Goal: Information Seeking & Learning: Learn about a topic

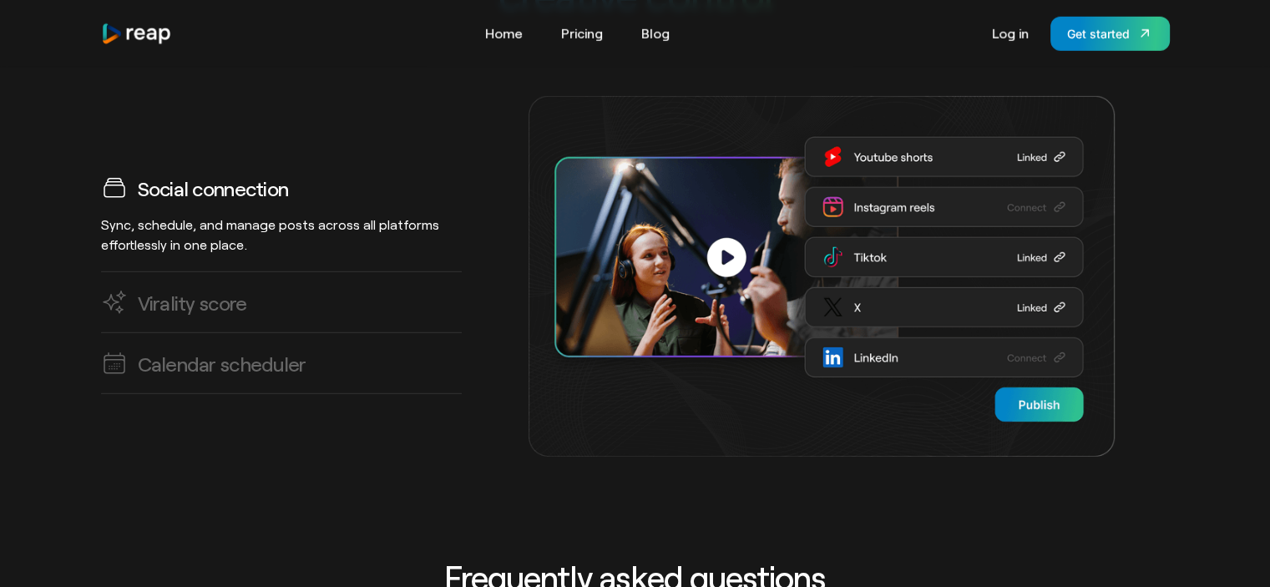
scroll to position [4747, 0]
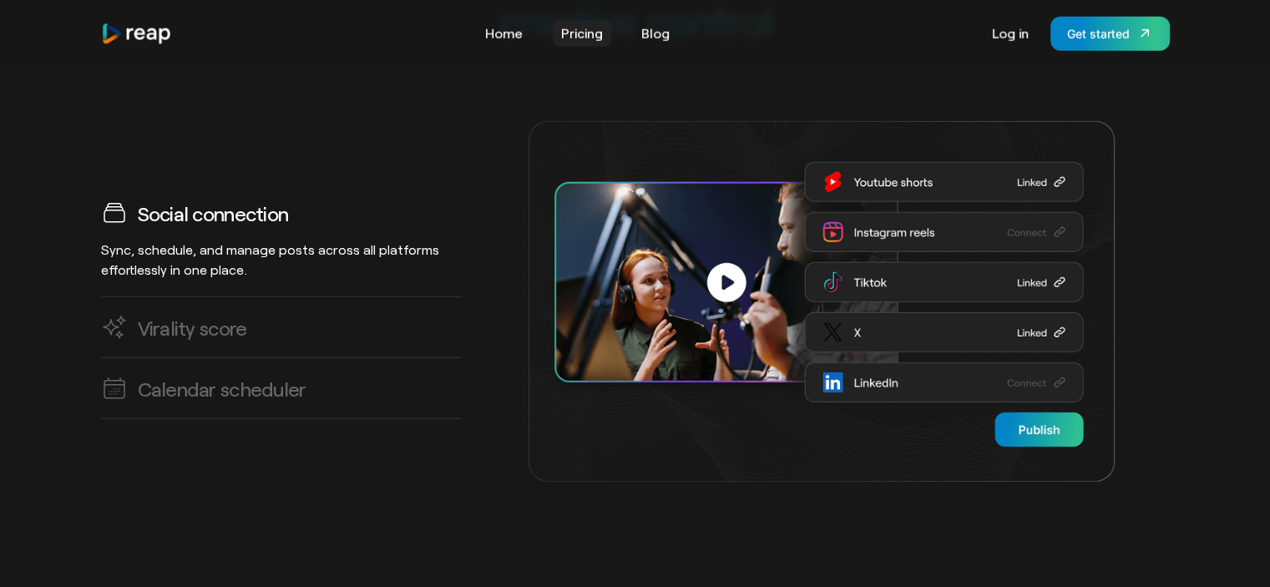
click at [574, 38] on link "Pricing" at bounding box center [582, 33] width 58 height 27
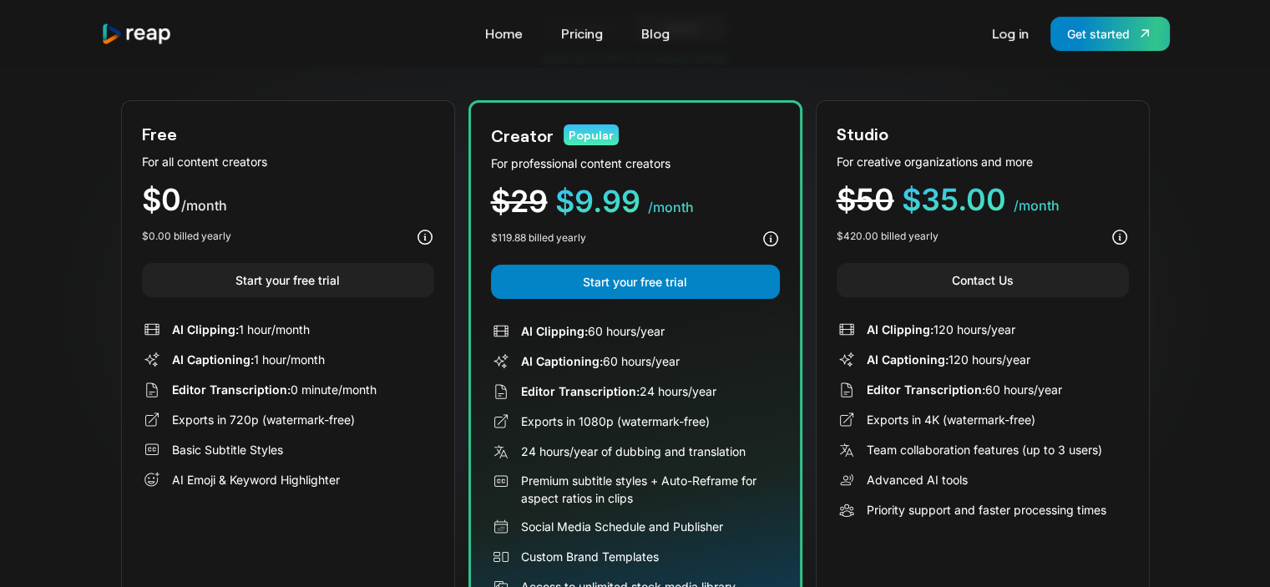
scroll to position [155, 0]
click at [210, 333] on span "AI Clipping:" at bounding box center [205, 328] width 67 height 14
click at [210, 357] on span "AI Captioning:" at bounding box center [213, 358] width 82 height 14
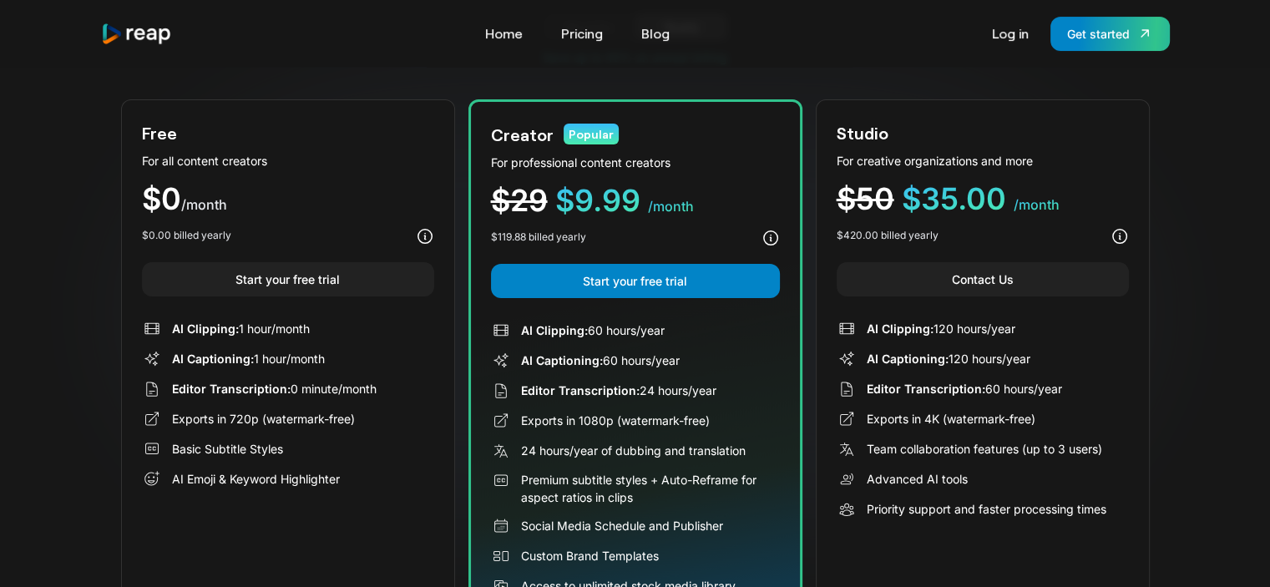
click at [217, 385] on span "Editor Transcription:" at bounding box center [231, 389] width 119 height 14
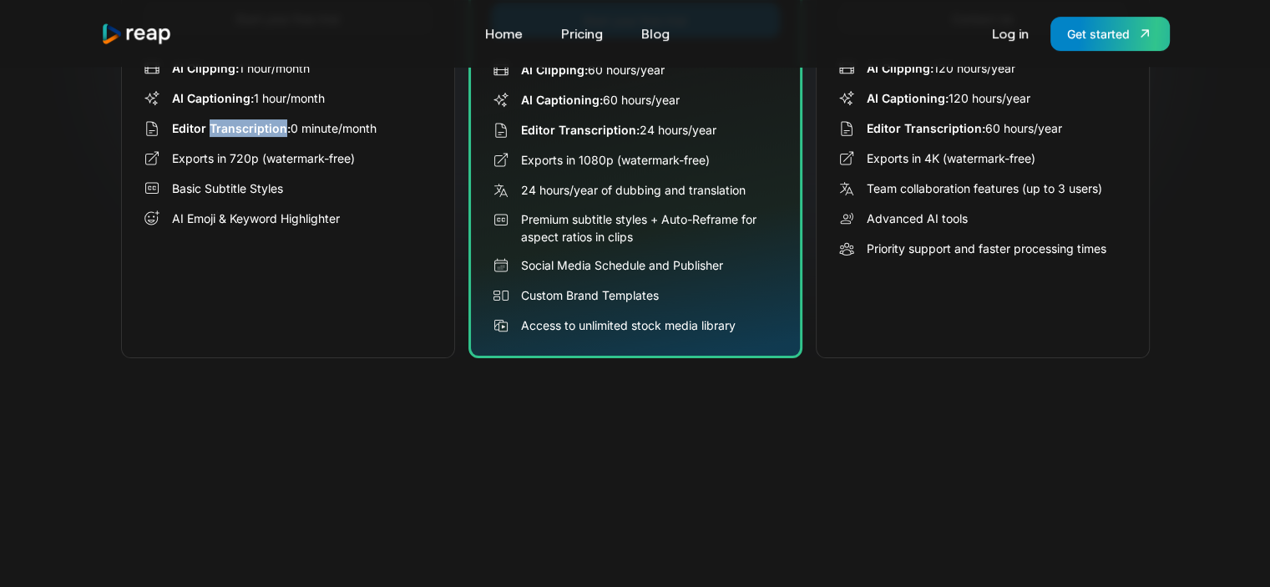
scroll to position [228, 0]
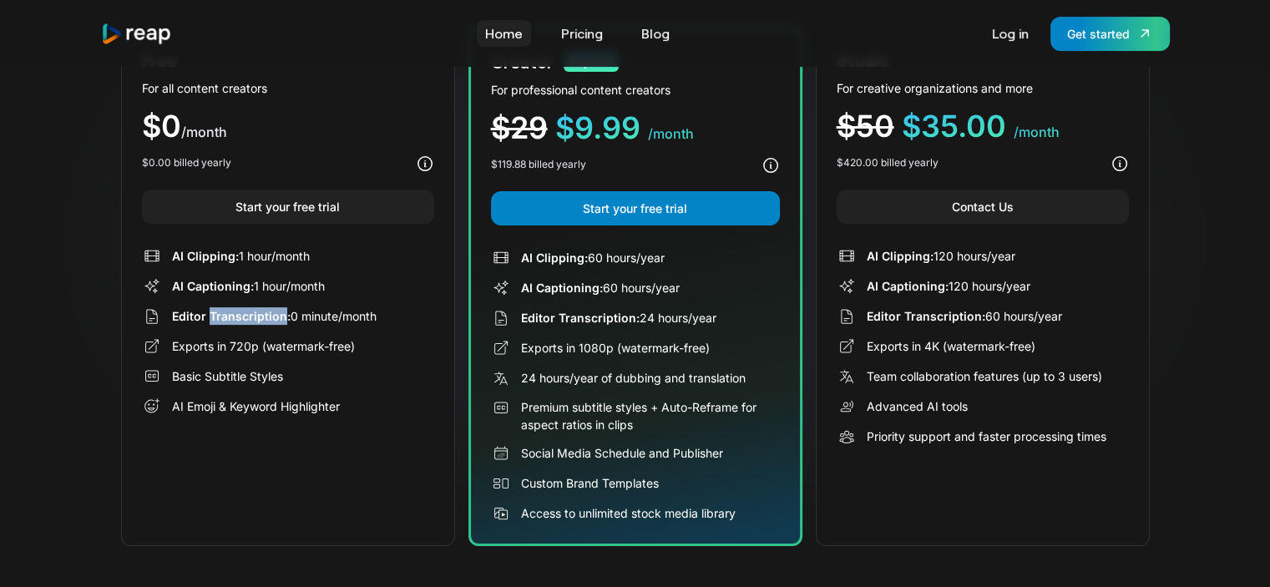
click at [499, 33] on link "Home" at bounding box center [504, 33] width 54 height 27
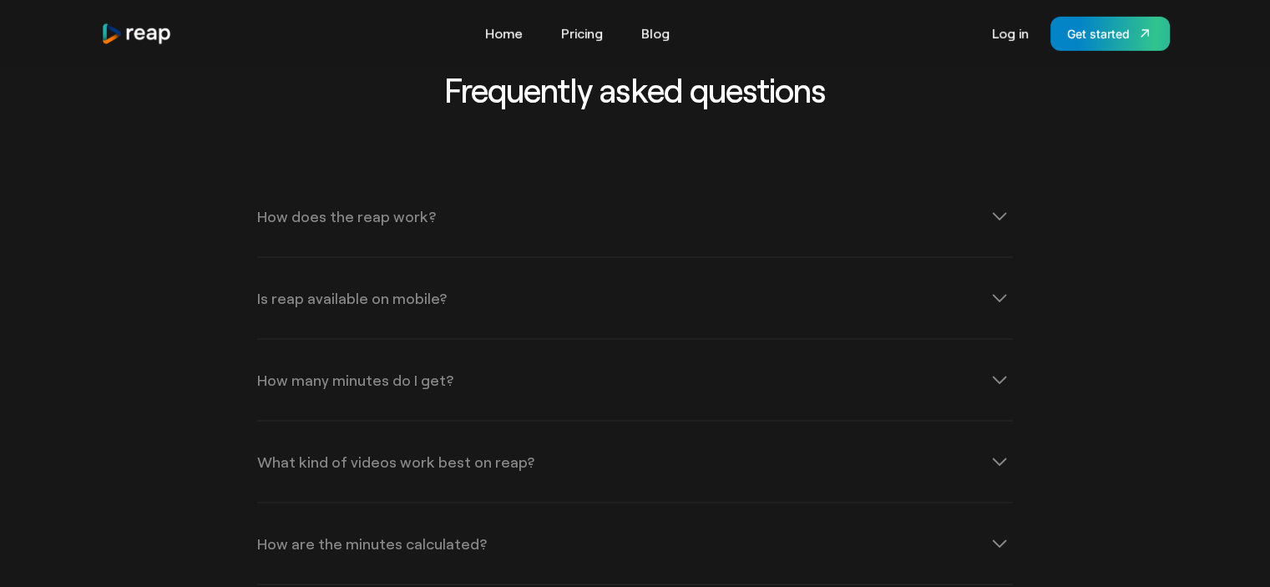
scroll to position [5277, 0]
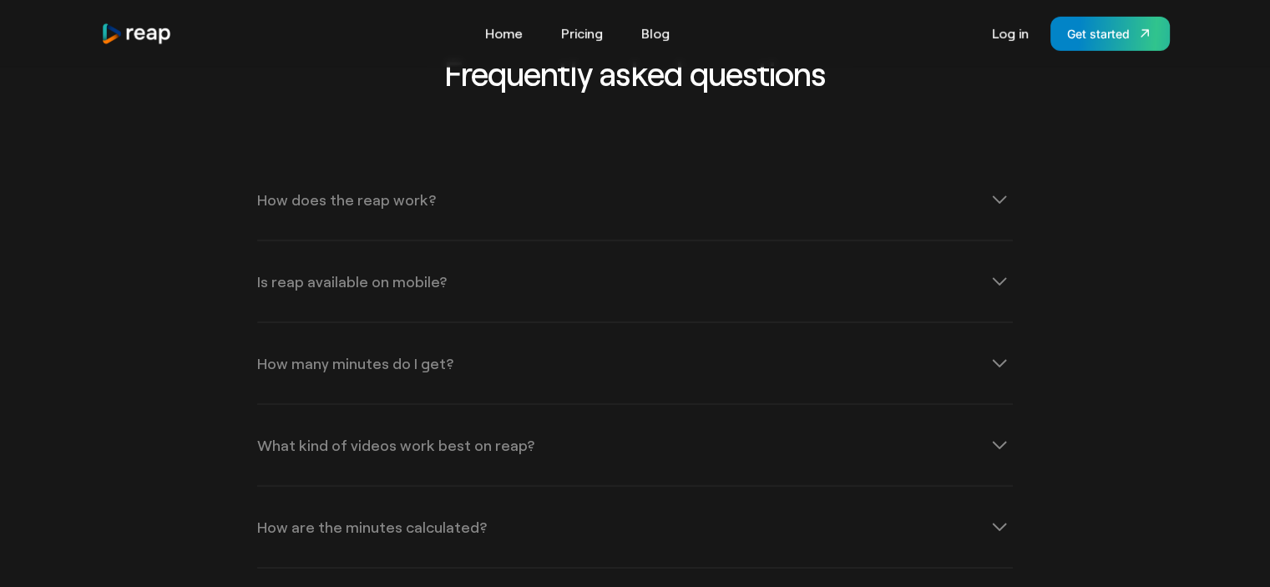
click at [562, 323] on div "How many minutes do I get?" at bounding box center [635, 363] width 756 height 80
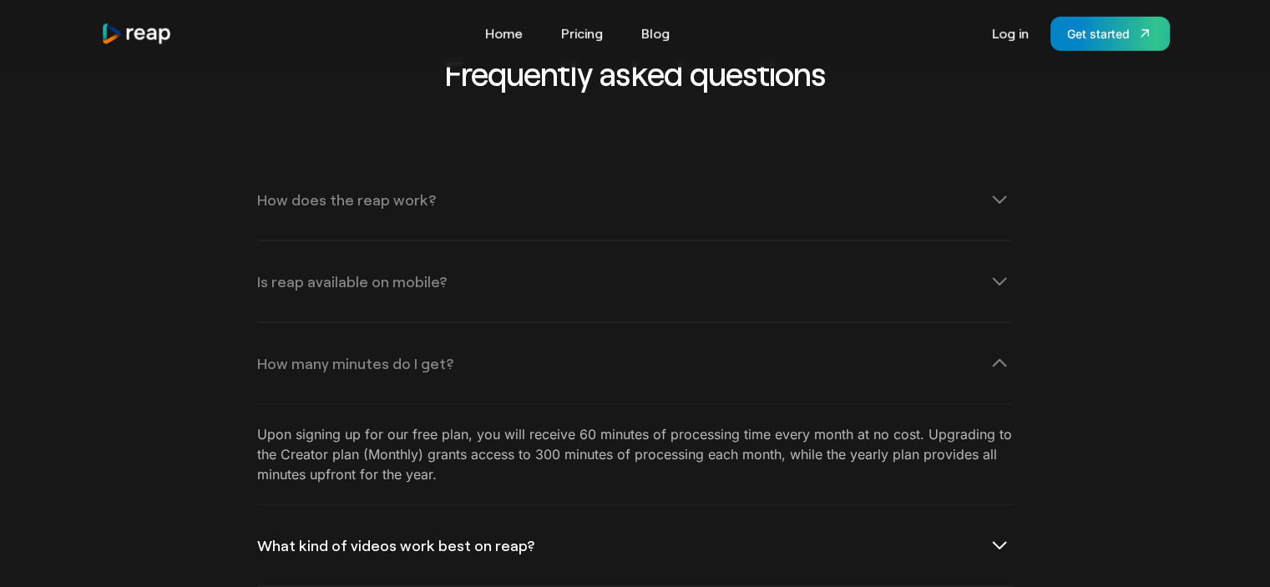
click at [578, 517] on div "What kind of videos work best on reap?" at bounding box center [635, 545] width 756 height 80
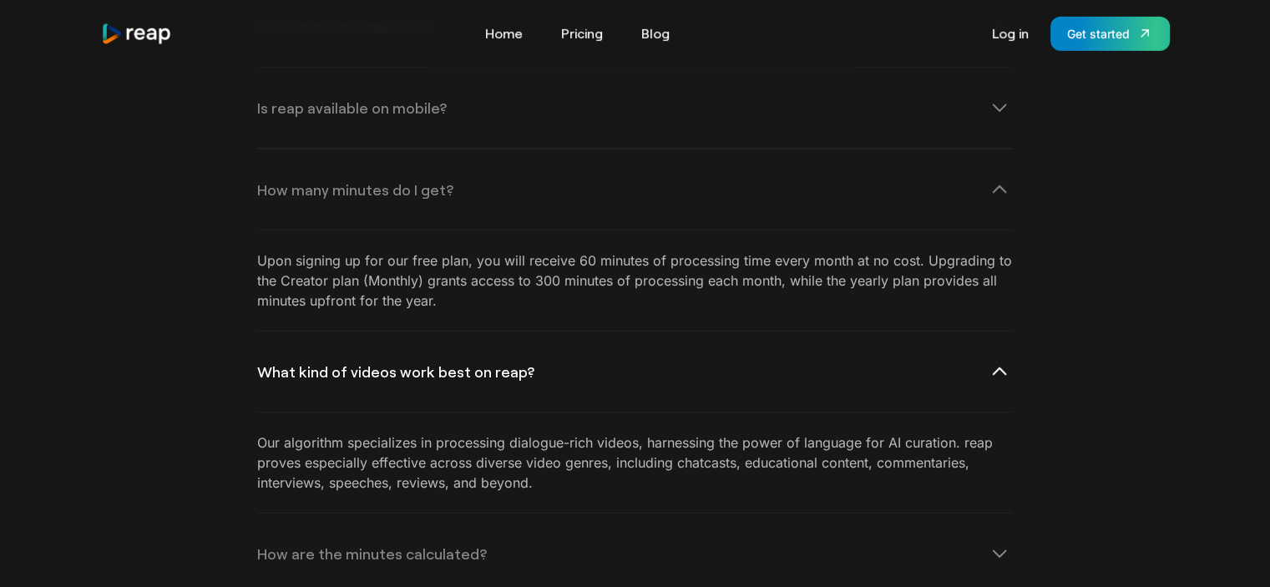
scroll to position [5477, 0]
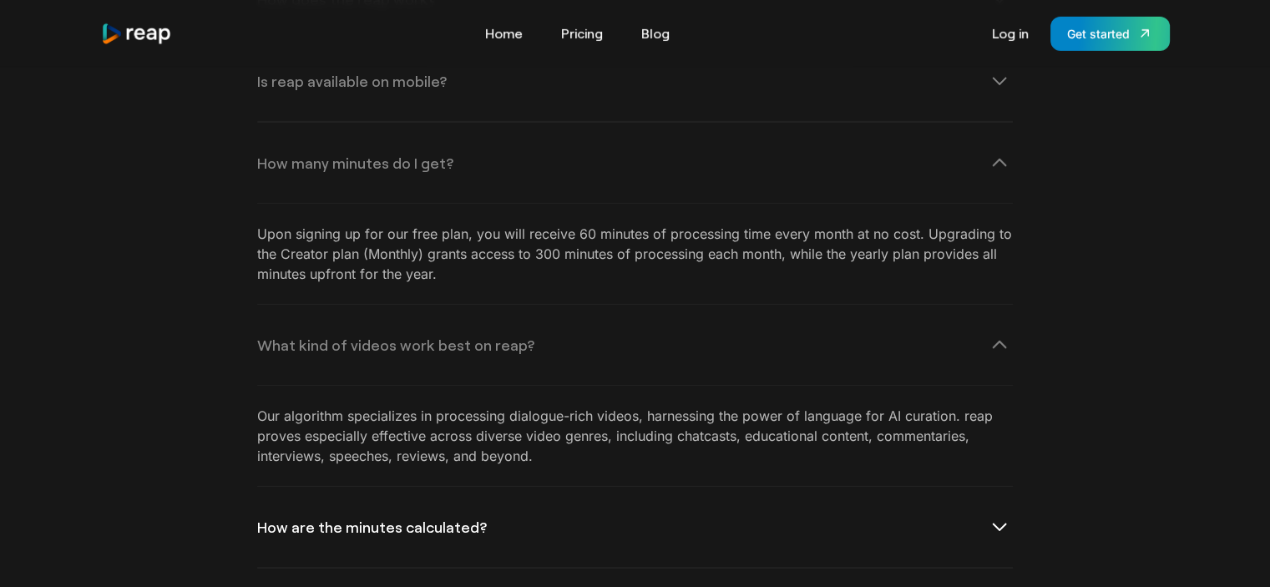
click at [606, 493] on div "How are the minutes calculated?" at bounding box center [635, 527] width 756 height 80
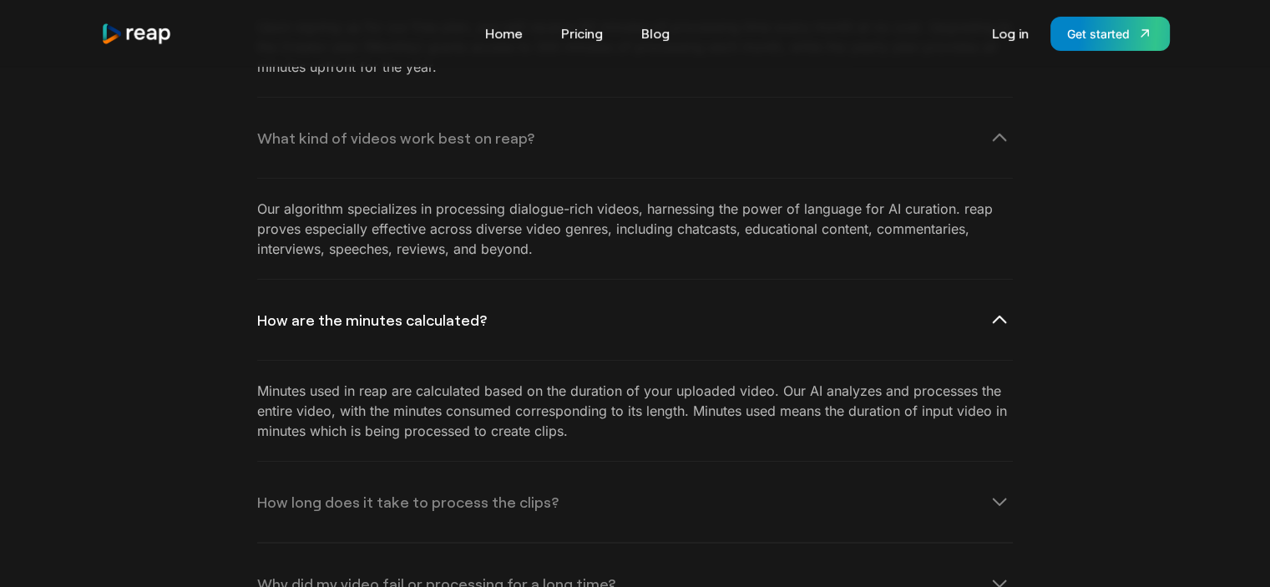
scroll to position [5705, 0]
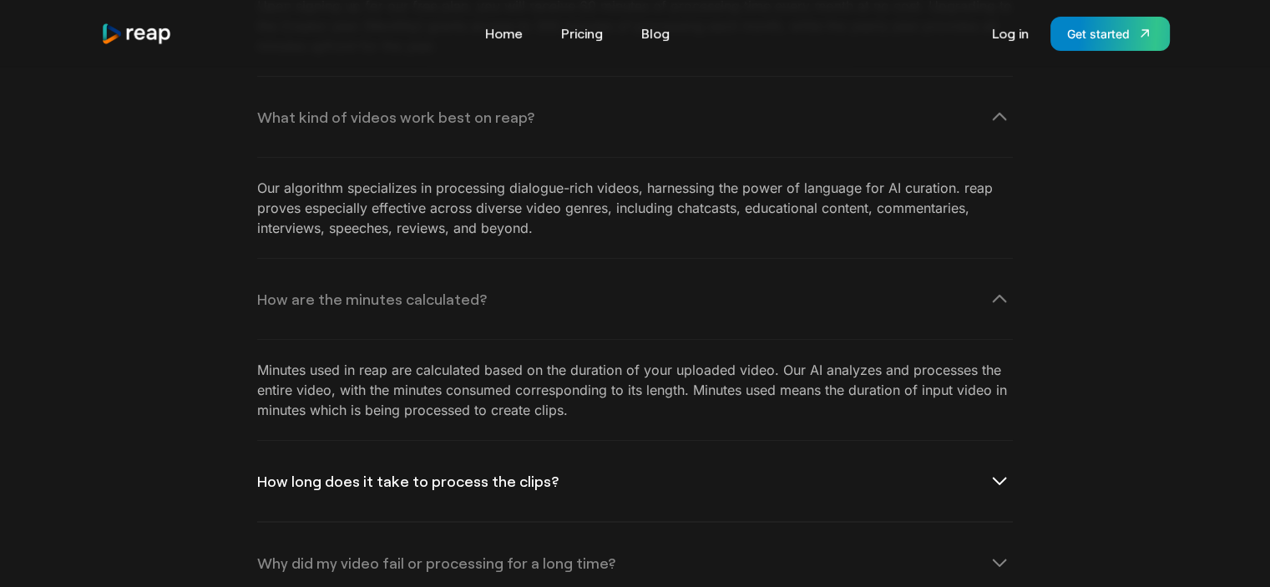
click at [638, 441] on div "How long does it take to process the clips?" at bounding box center [635, 481] width 756 height 80
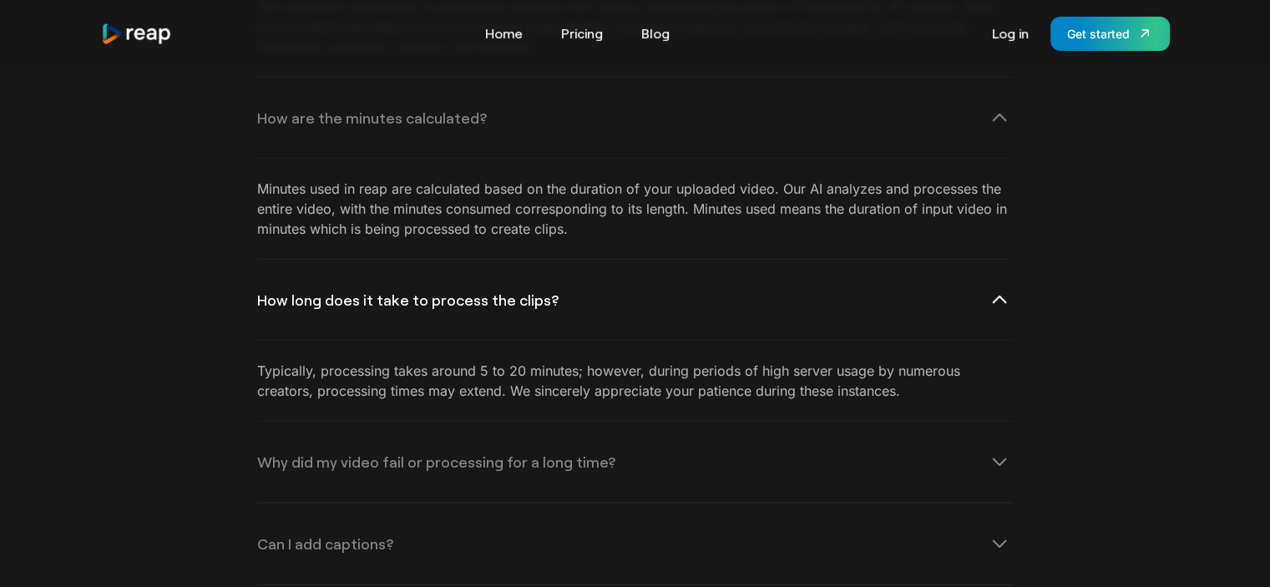
scroll to position [5899, 0]
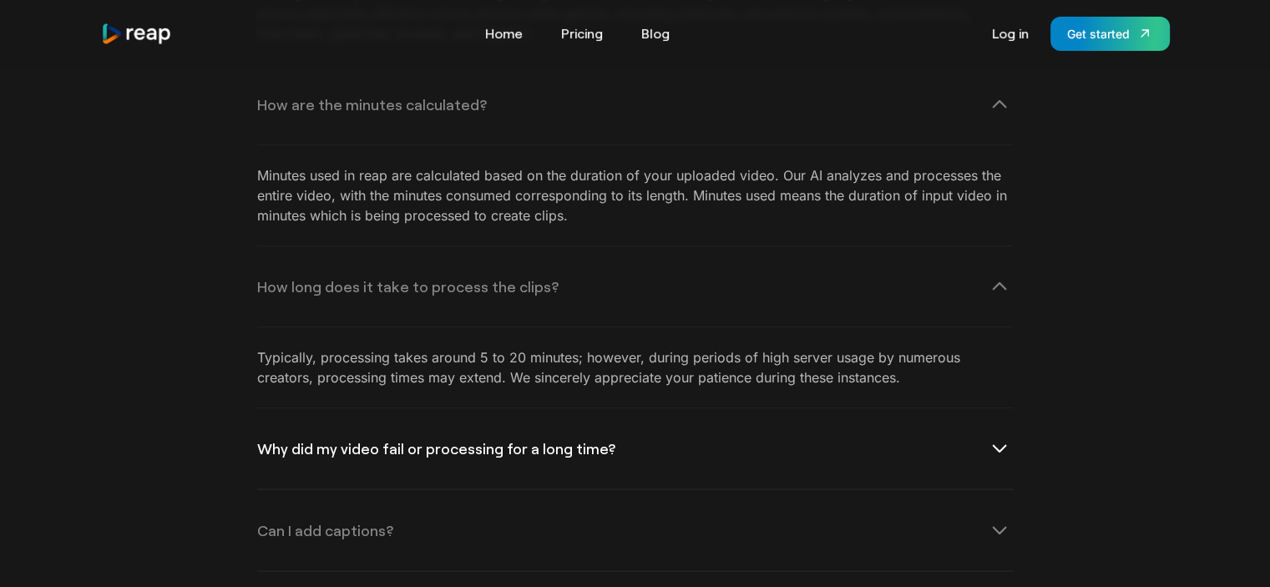
click at [668, 417] on div "Why did my video fail or processing for a long time?" at bounding box center [635, 448] width 756 height 80
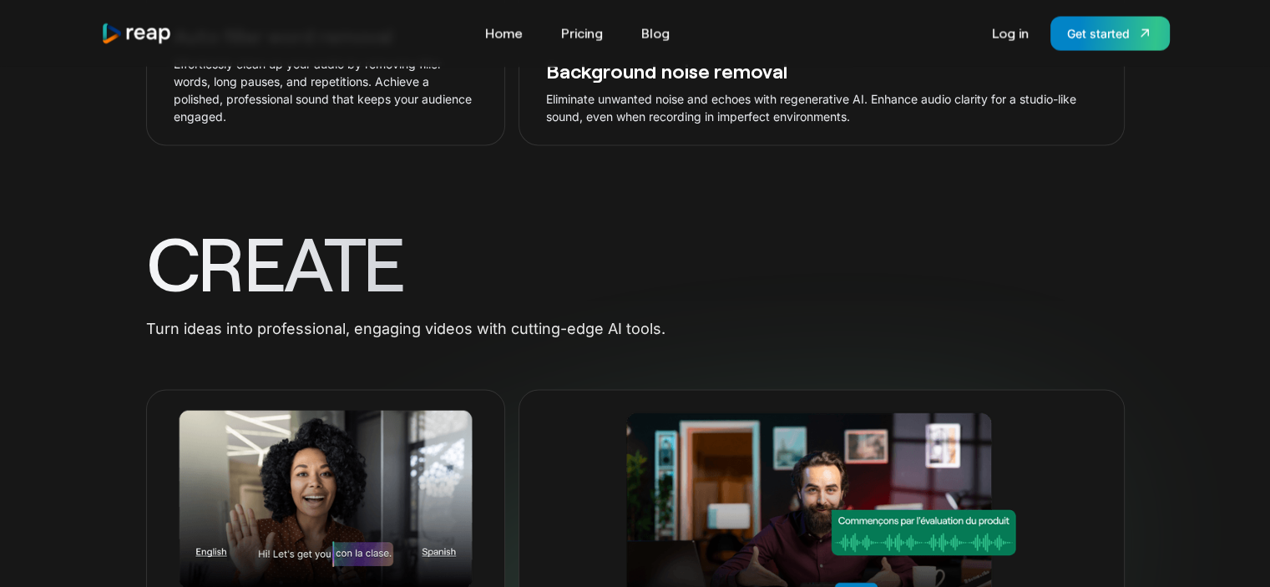
scroll to position [3497, 0]
